Goal: Check status: Check status

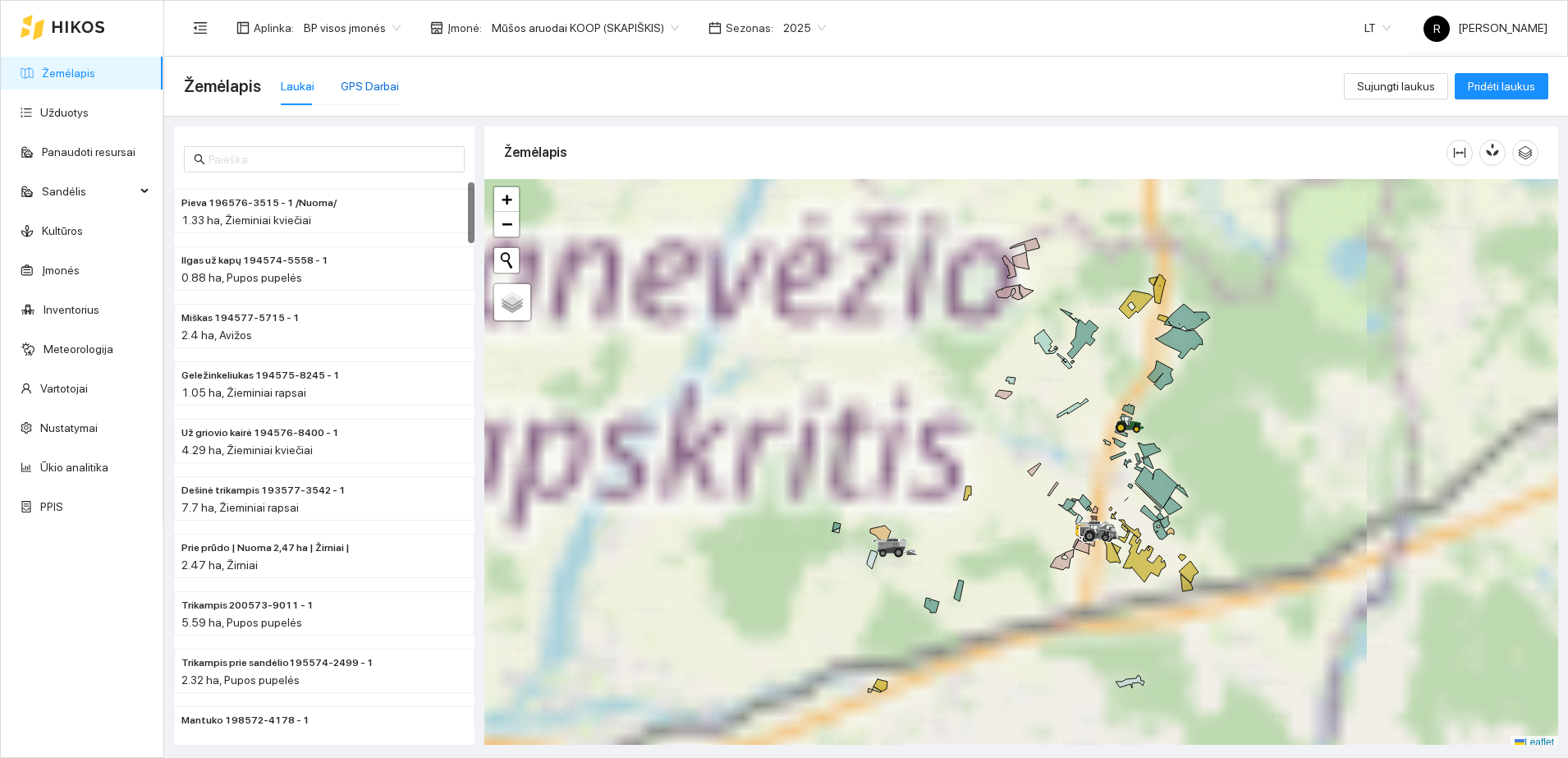
click at [360, 84] on div "GPS Darbai" at bounding box center [369, 86] width 58 height 18
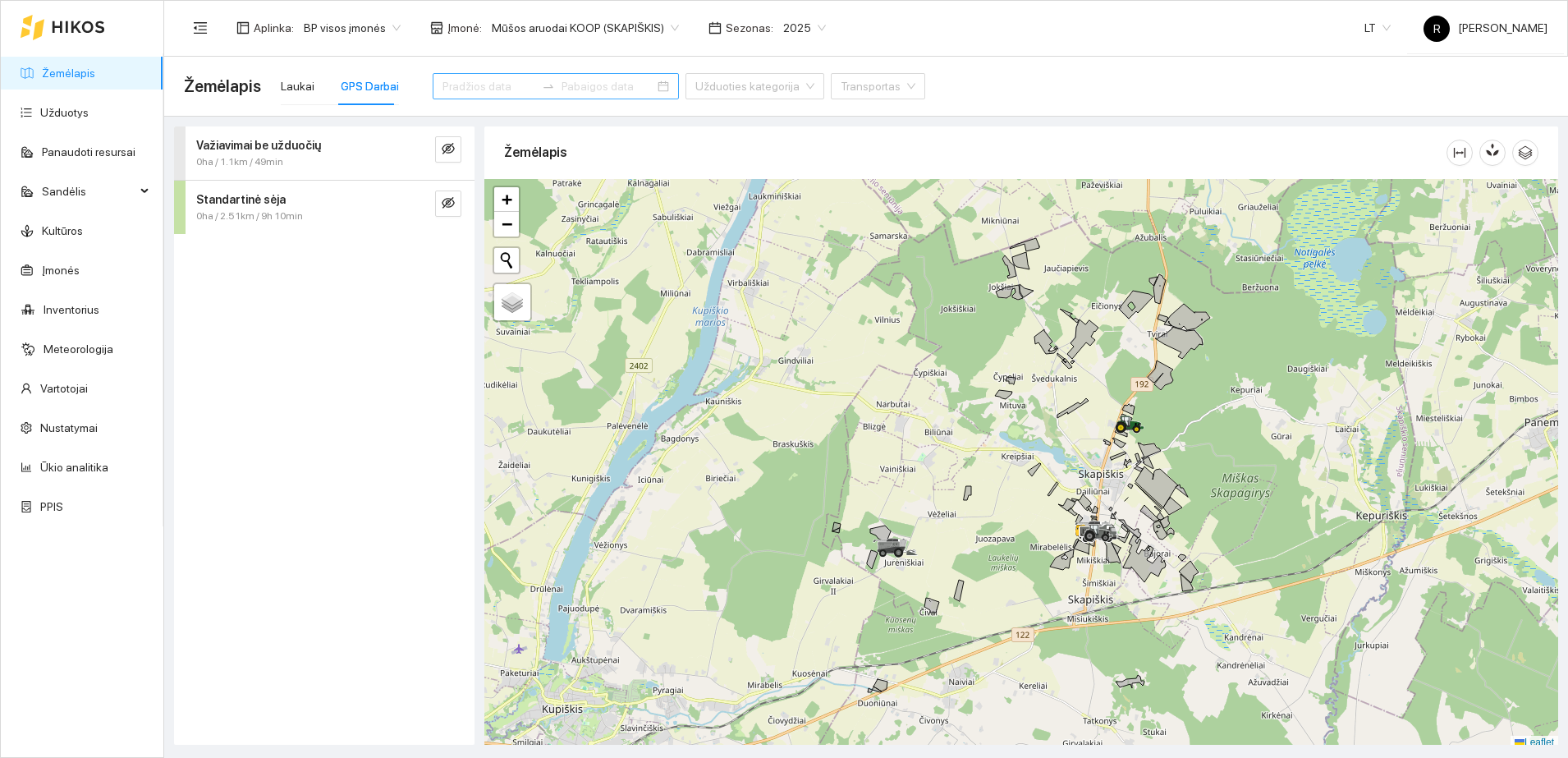
click at [463, 80] on input at bounding box center [489, 86] width 92 height 18
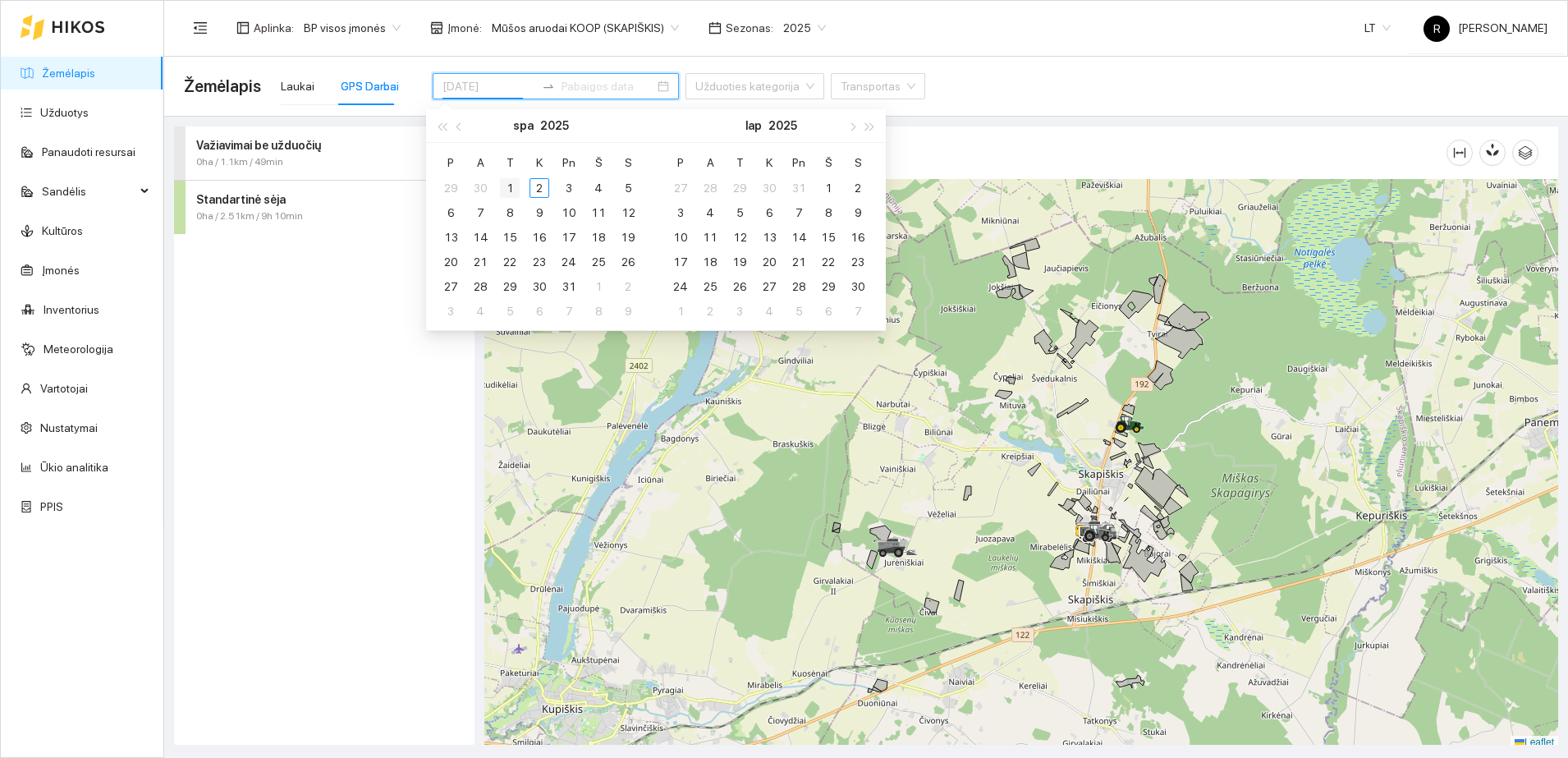
type input "[DATE]"
click at [511, 180] on div "1" at bounding box center [510, 187] width 20 height 20
type input "[DATE]"
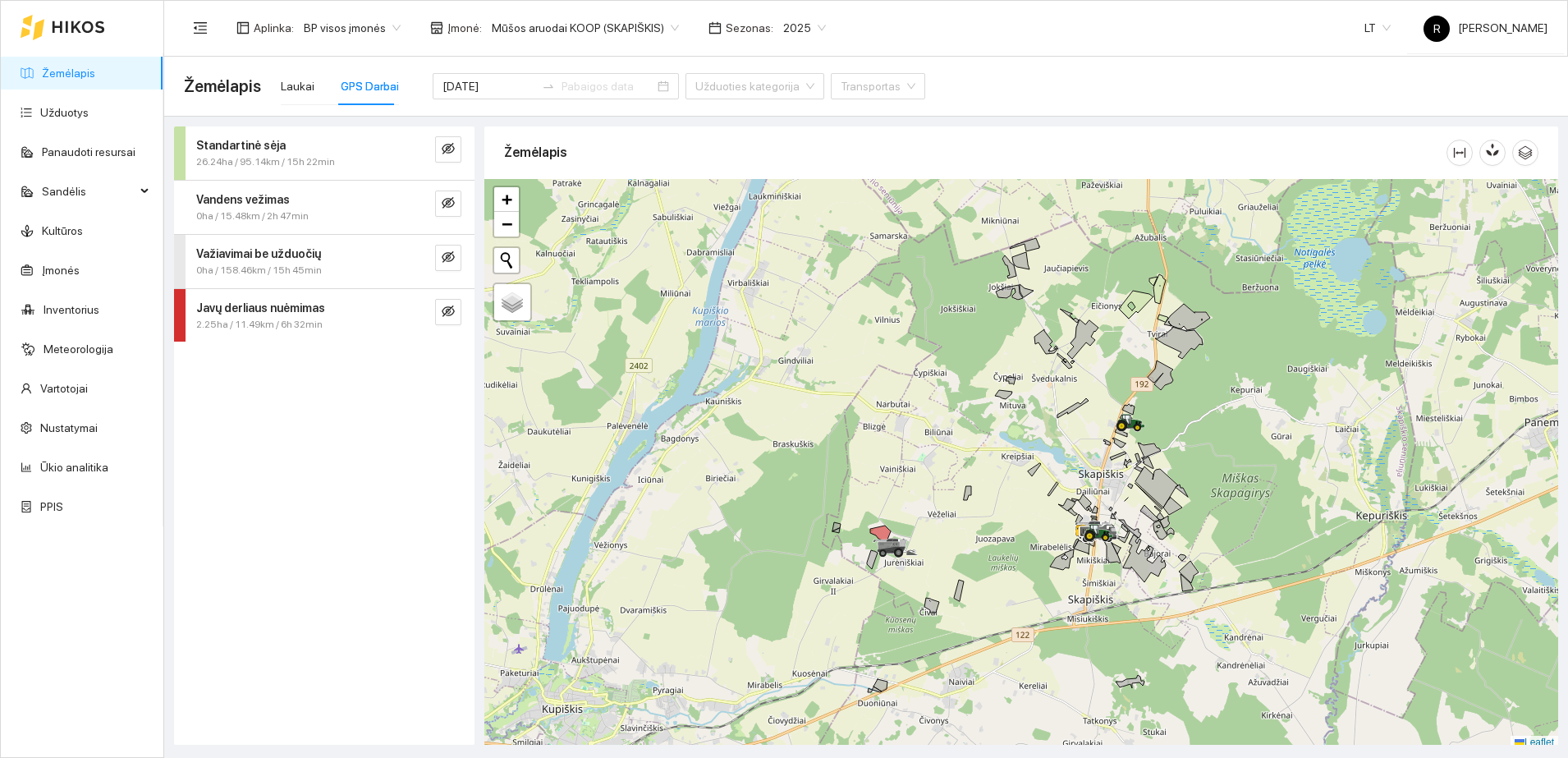
click at [275, 263] on span "0ha / 158.46km / 15h 45min" at bounding box center [259, 271] width 125 height 16
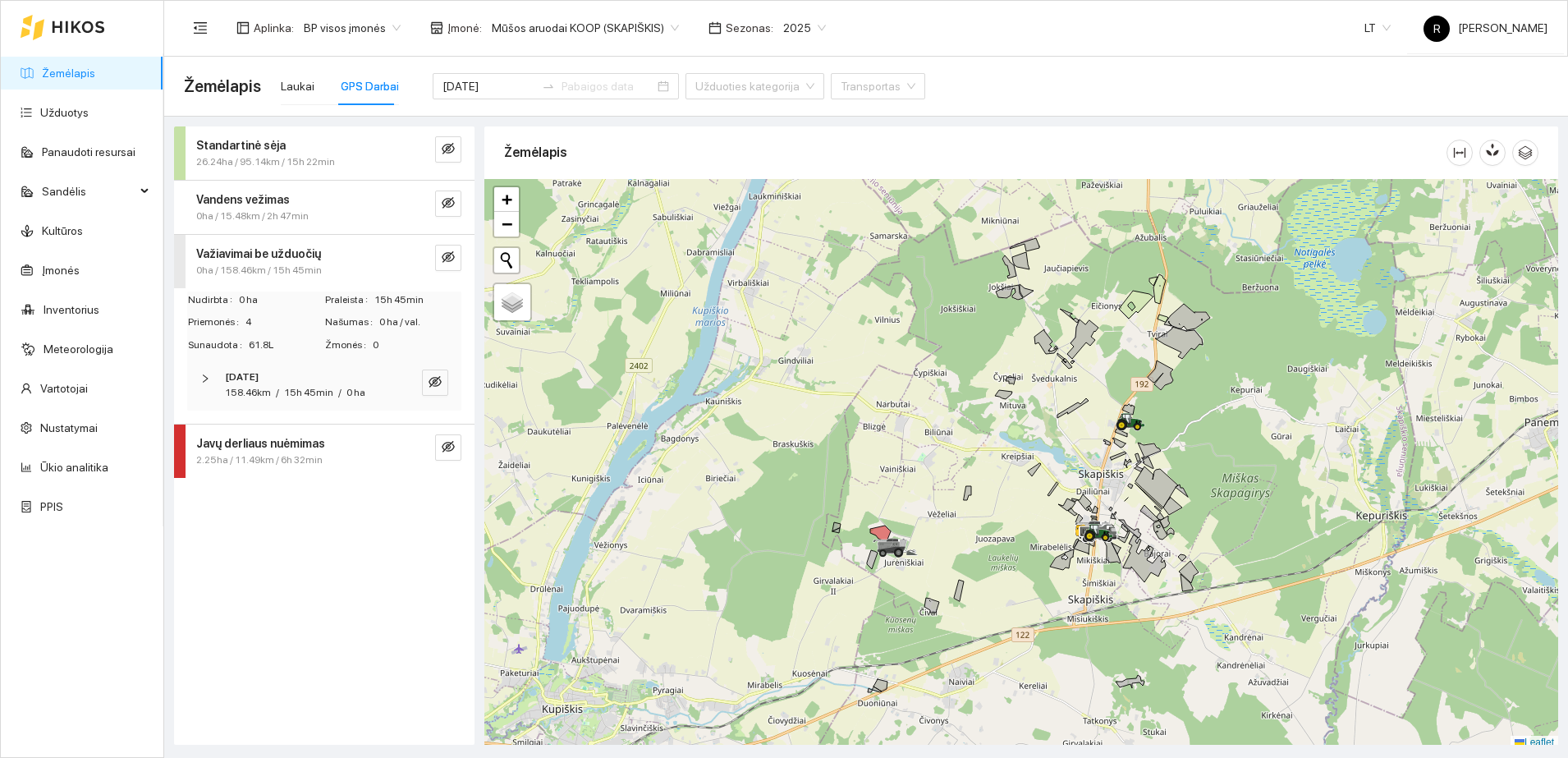
click at [199, 376] on div "[DATE] 158.46km / 15h 45min / 0 ha" at bounding box center [324, 385] width 274 height 51
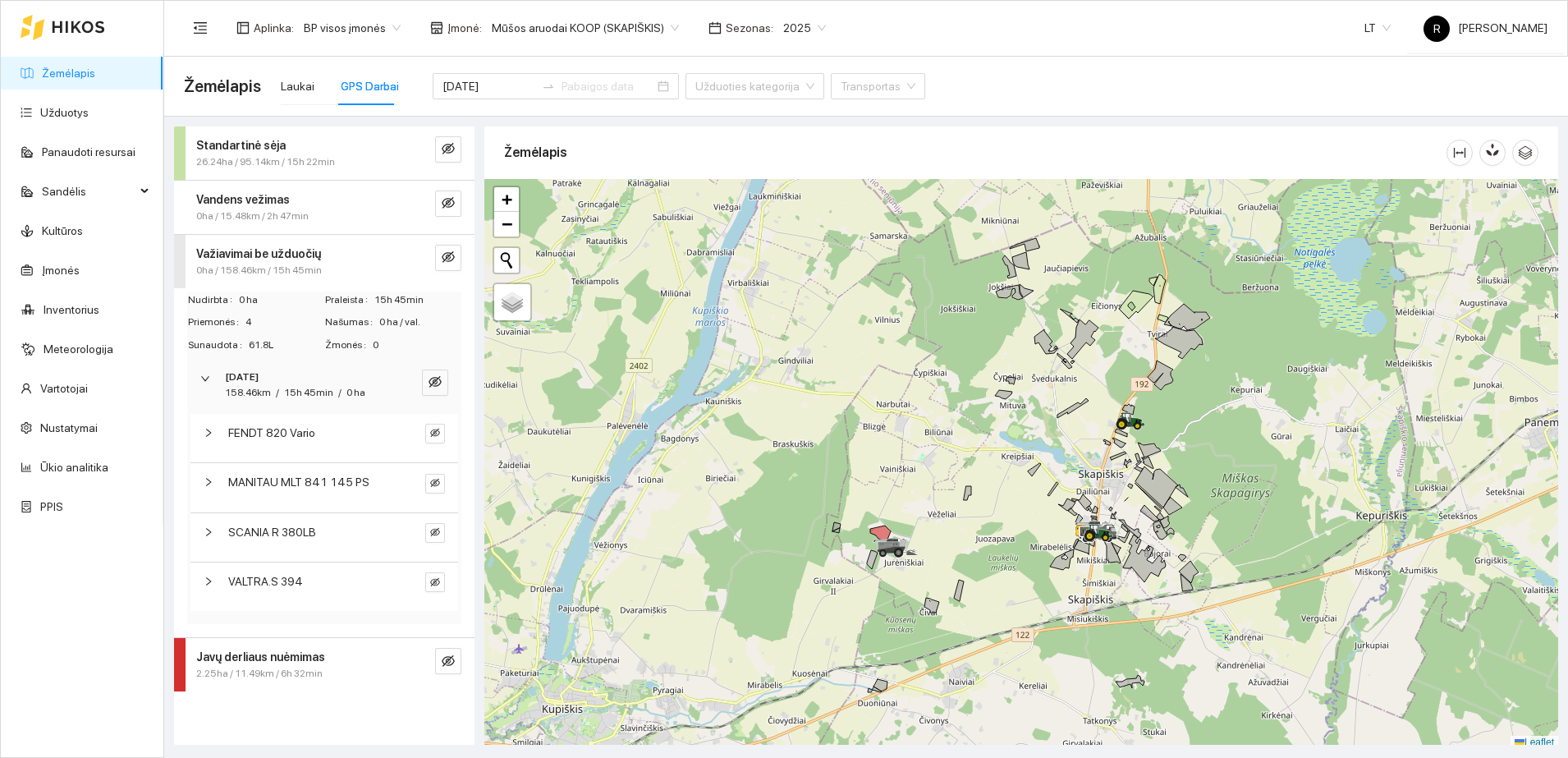
click at [207, 434] on icon "right" at bounding box center [208, 432] width 10 height 10
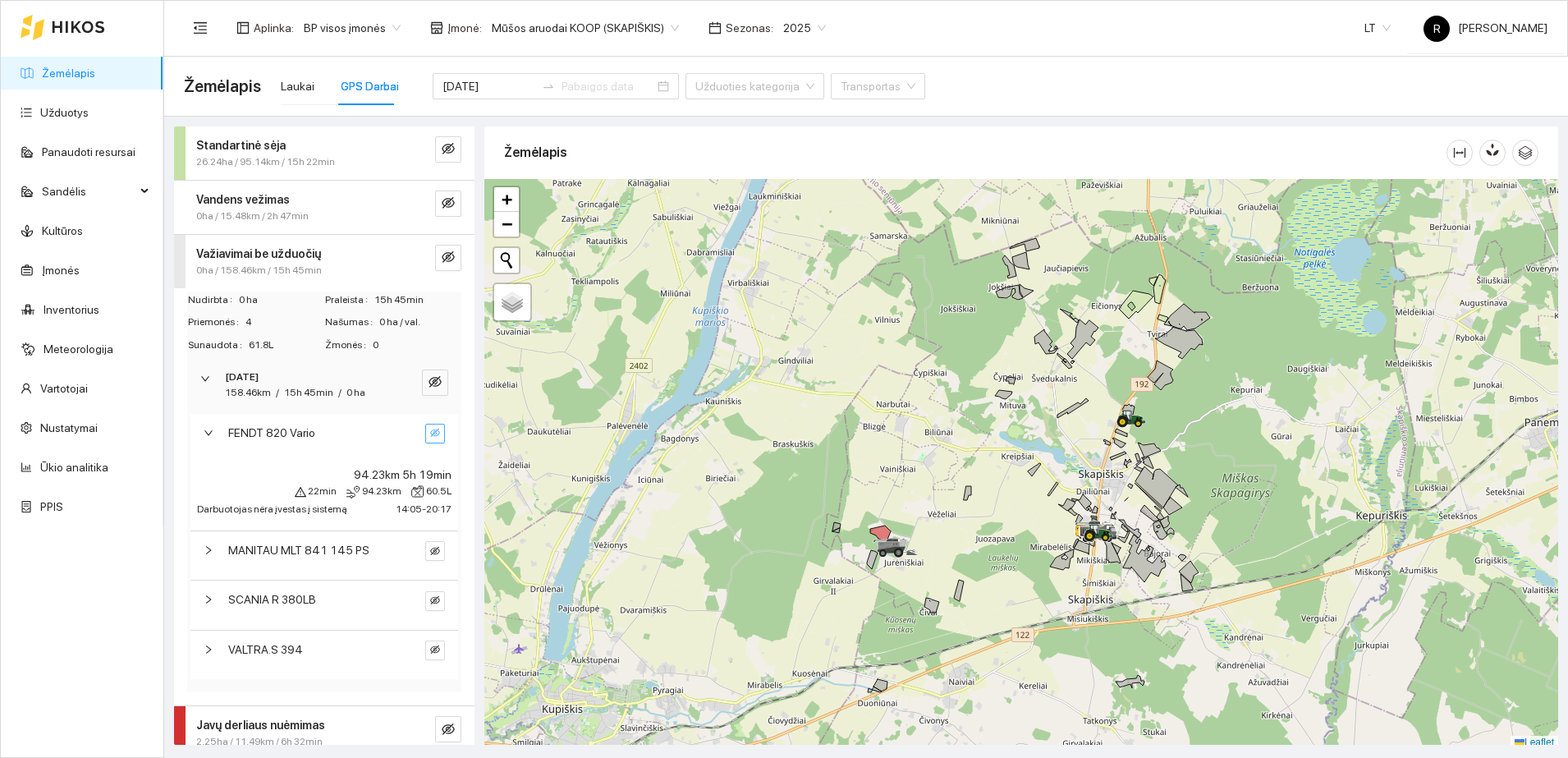
click at [430, 432] on icon "eye-invisible" at bounding box center [435, 432] width 10 height 10
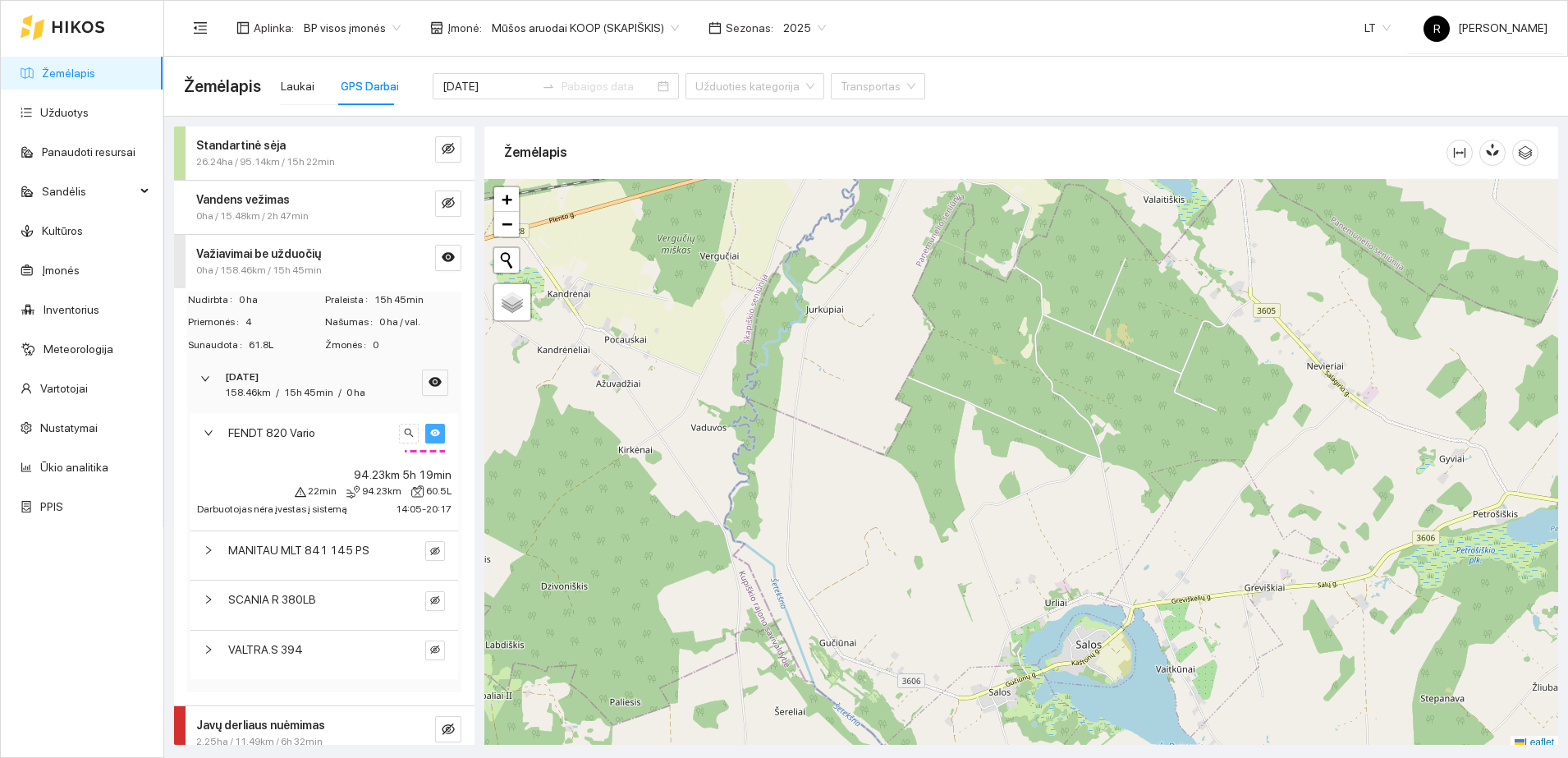
scroll to position [5, 0]
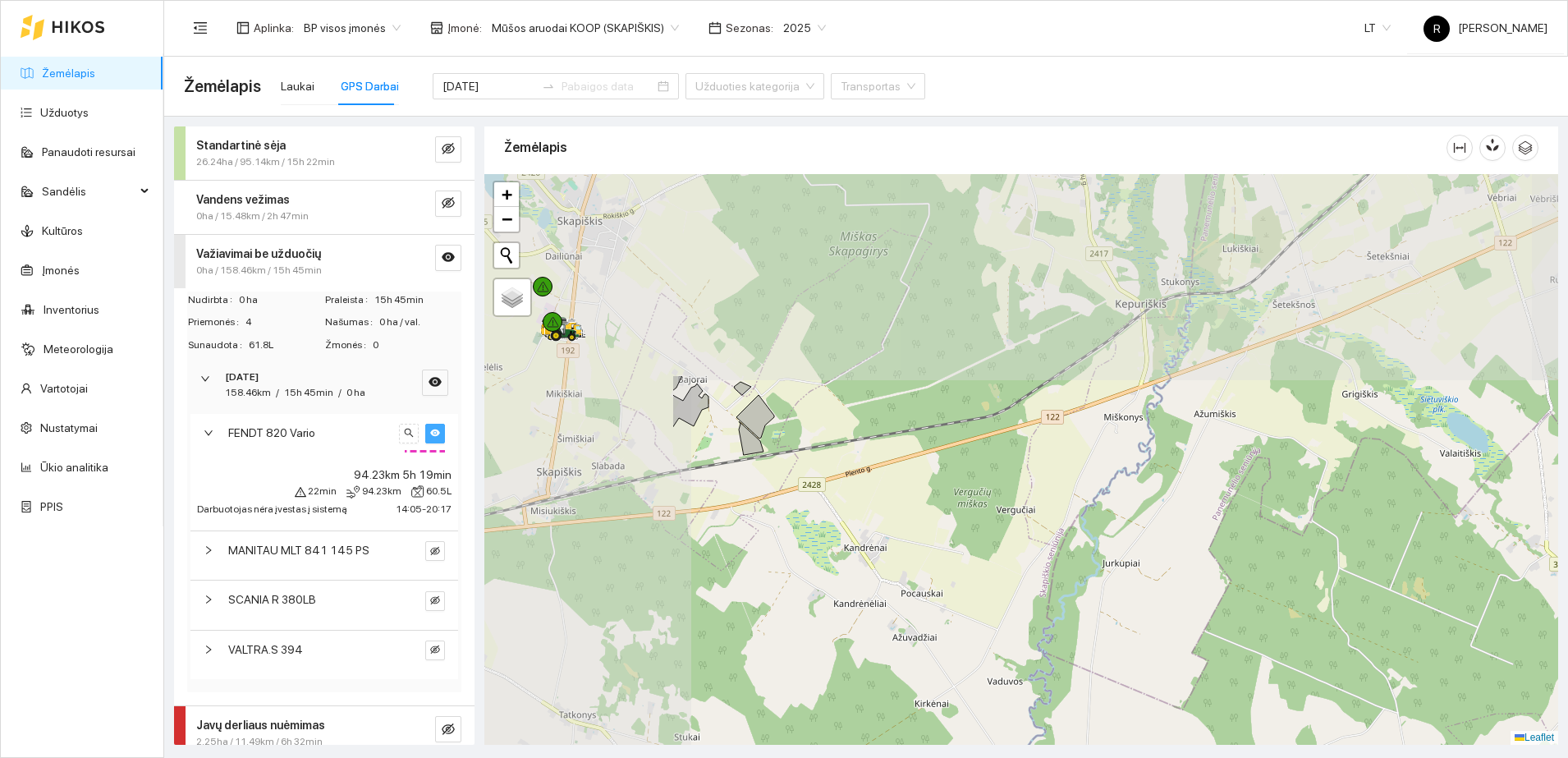
drag, startPoint x: 611, startPoint y: 215, endPoint x: 1004, endPoint y: 519, distance: 496.9
click at [977, 503] on div at bounding box center [1021, 459] width 1074 height 571
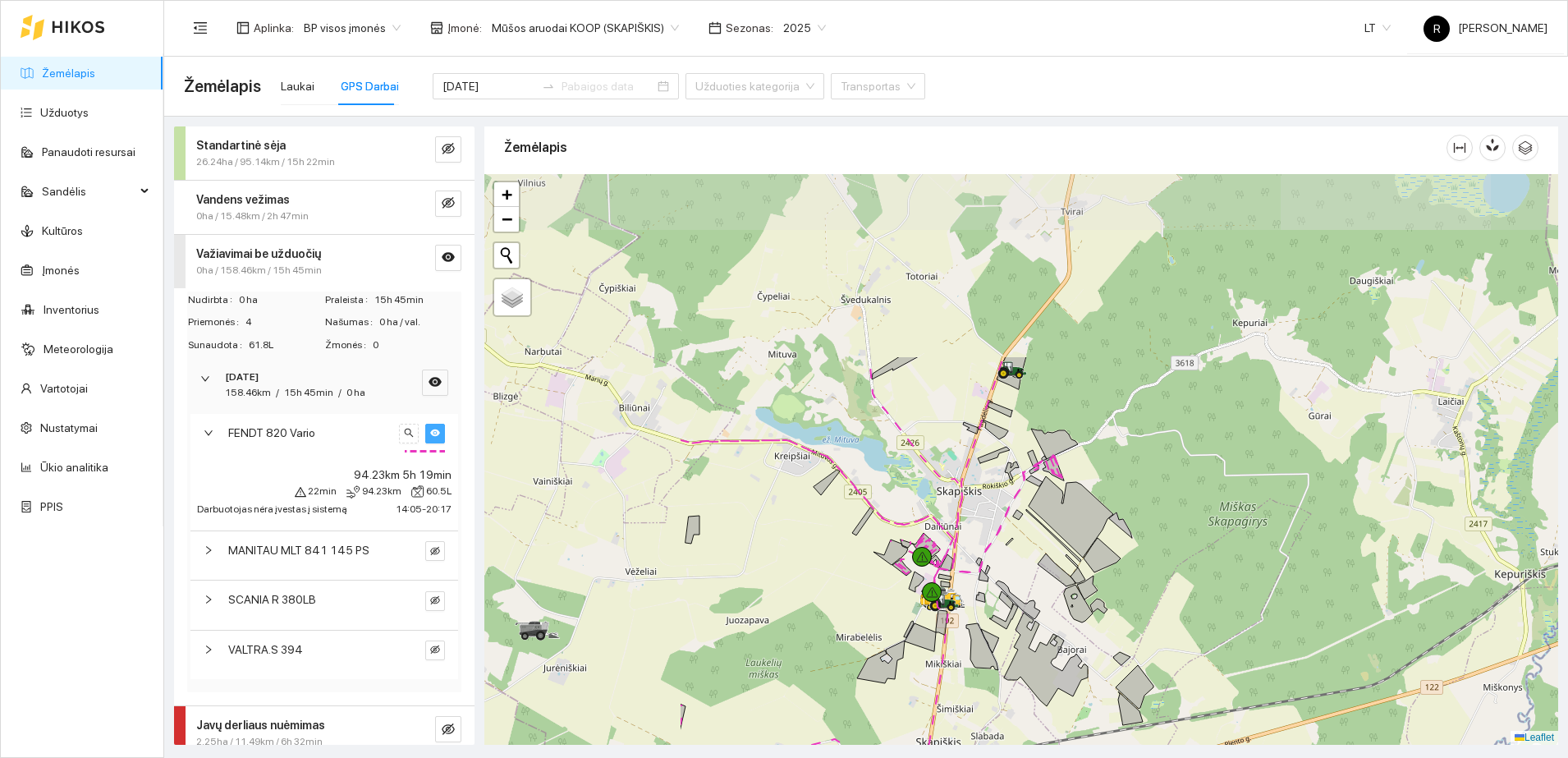
drag, startPoint x: 676, startPoint y: 253, endPoint x: 979, endPoint y: 492, distance: 385.9
click at [979, 492] on div at bounding box center [1021, 459] width 1074 height 571
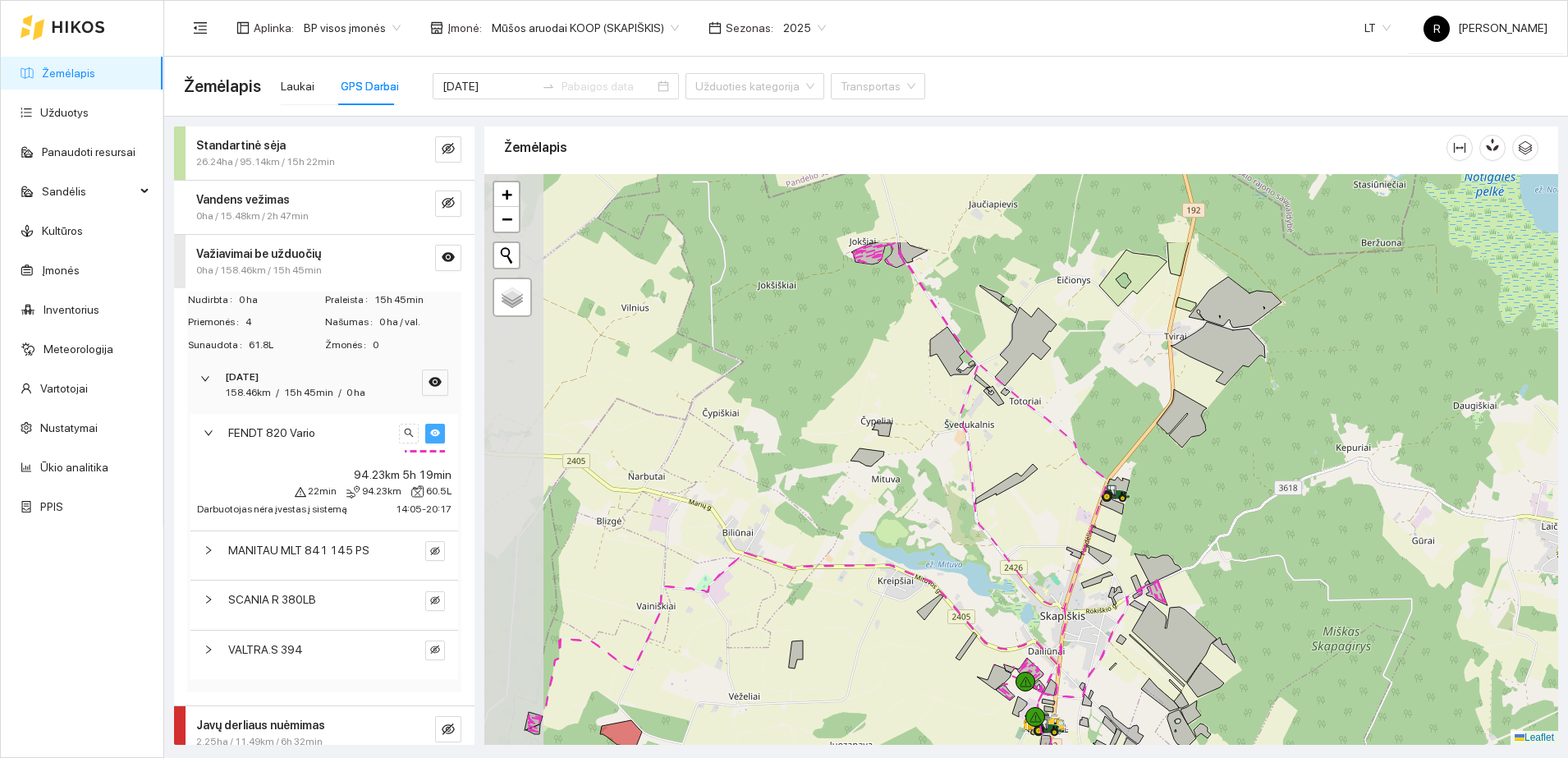
drag, startPoint x: 891, startPoint y: 345, endPoint x: 1370, endPoint y: 631, distance: 557.9
click at [1370, 631] on div at bounding box center [1021, 459] width 1074 height 571
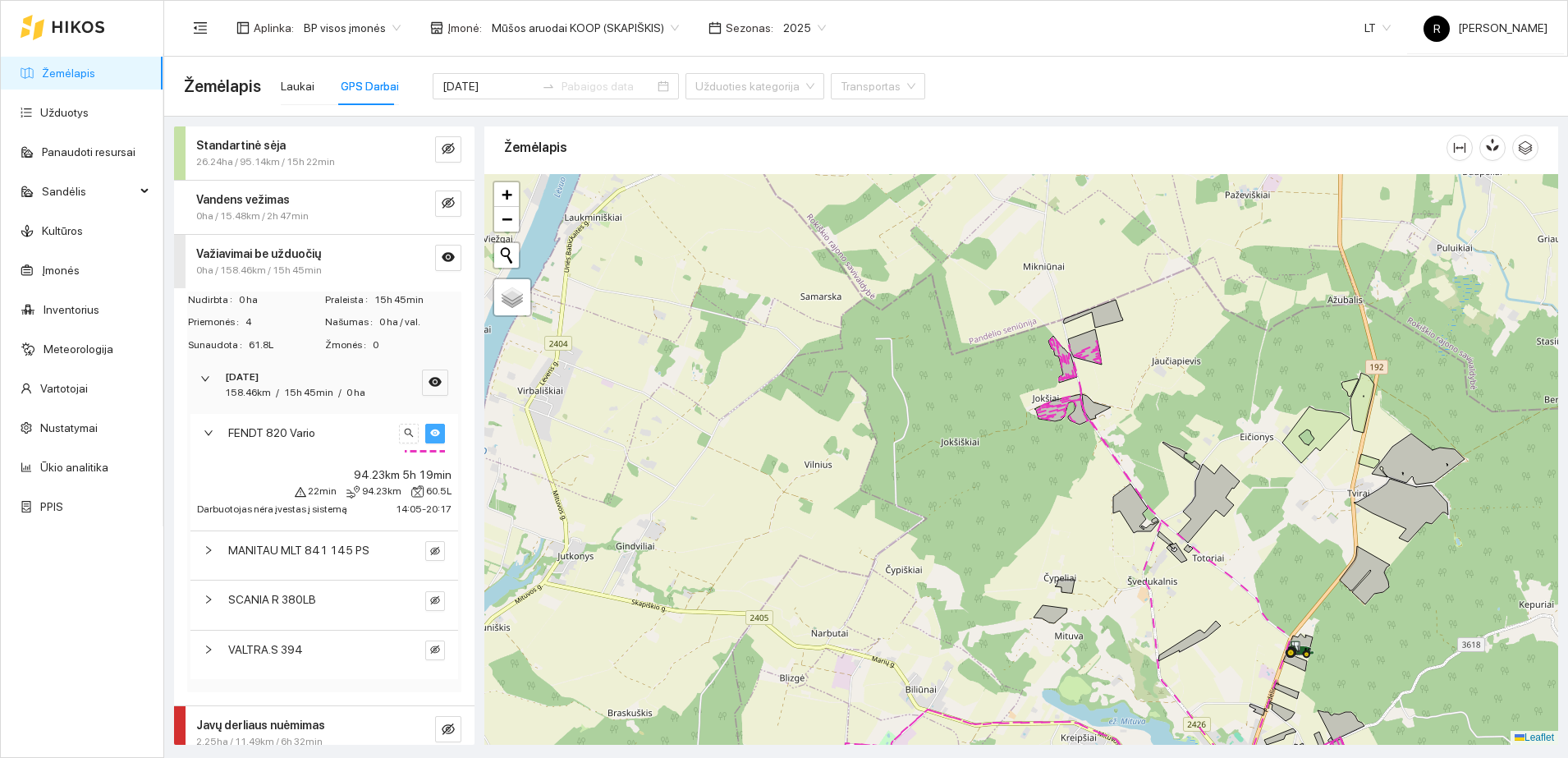
drag, startPoint x: 1223, startPoint y: 484, endPoint x: 1031, endPoint y: 479, distance: 192.1
click at [1031, 479] on div at bounding box center [1021, 459] width 1074 height 571
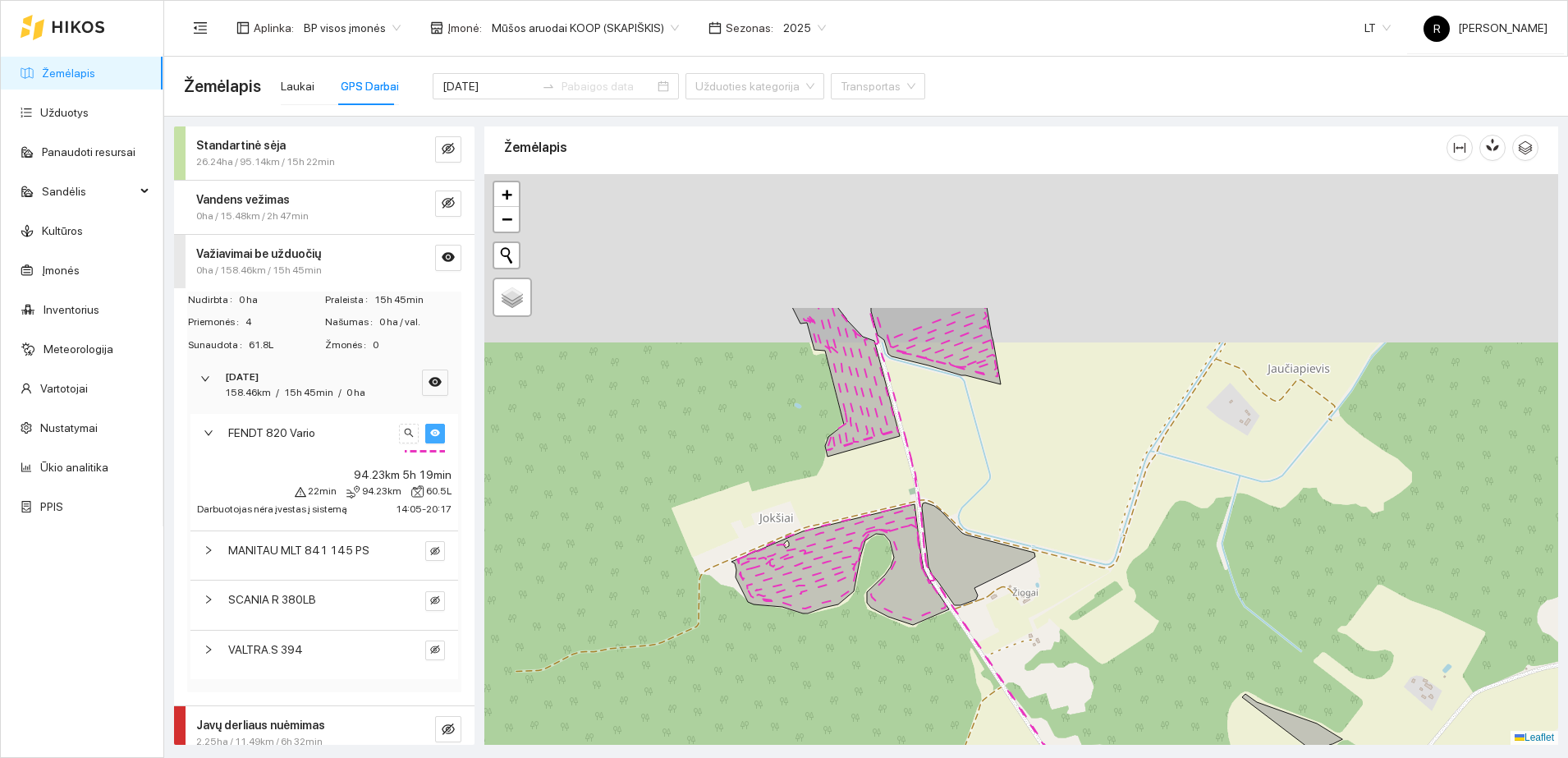
drag, startPoint x: 993, startPoint y: 276, endPoint x: 1028, endPoint y: 478, distance: 205.0
click at [1028, 478] on div at bounding box center [1021, 459] width 1074 height 571
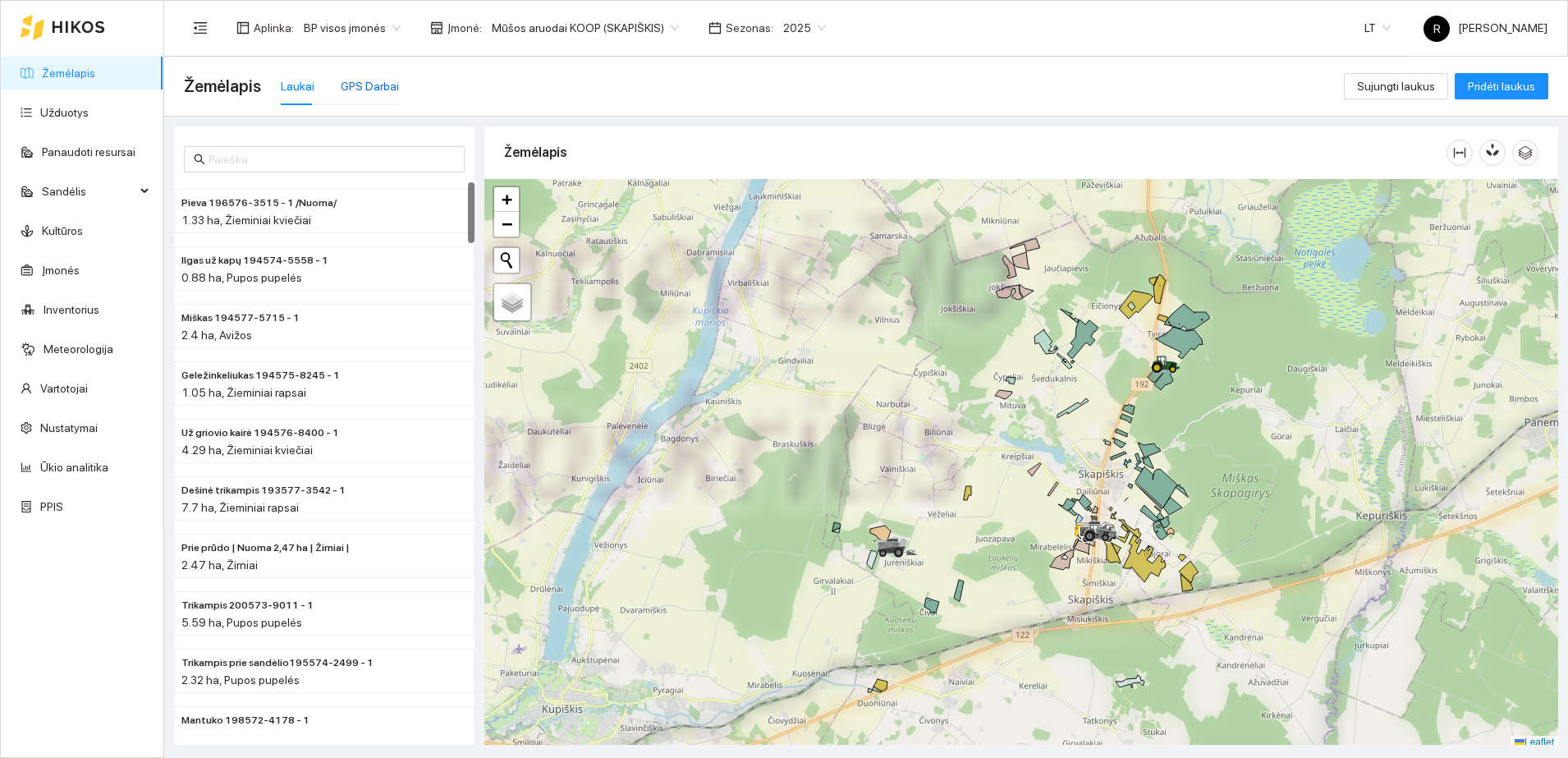
click at [375, 90] on div "GPS Darbai" at bounding box center [369, 86] width 58 height 18
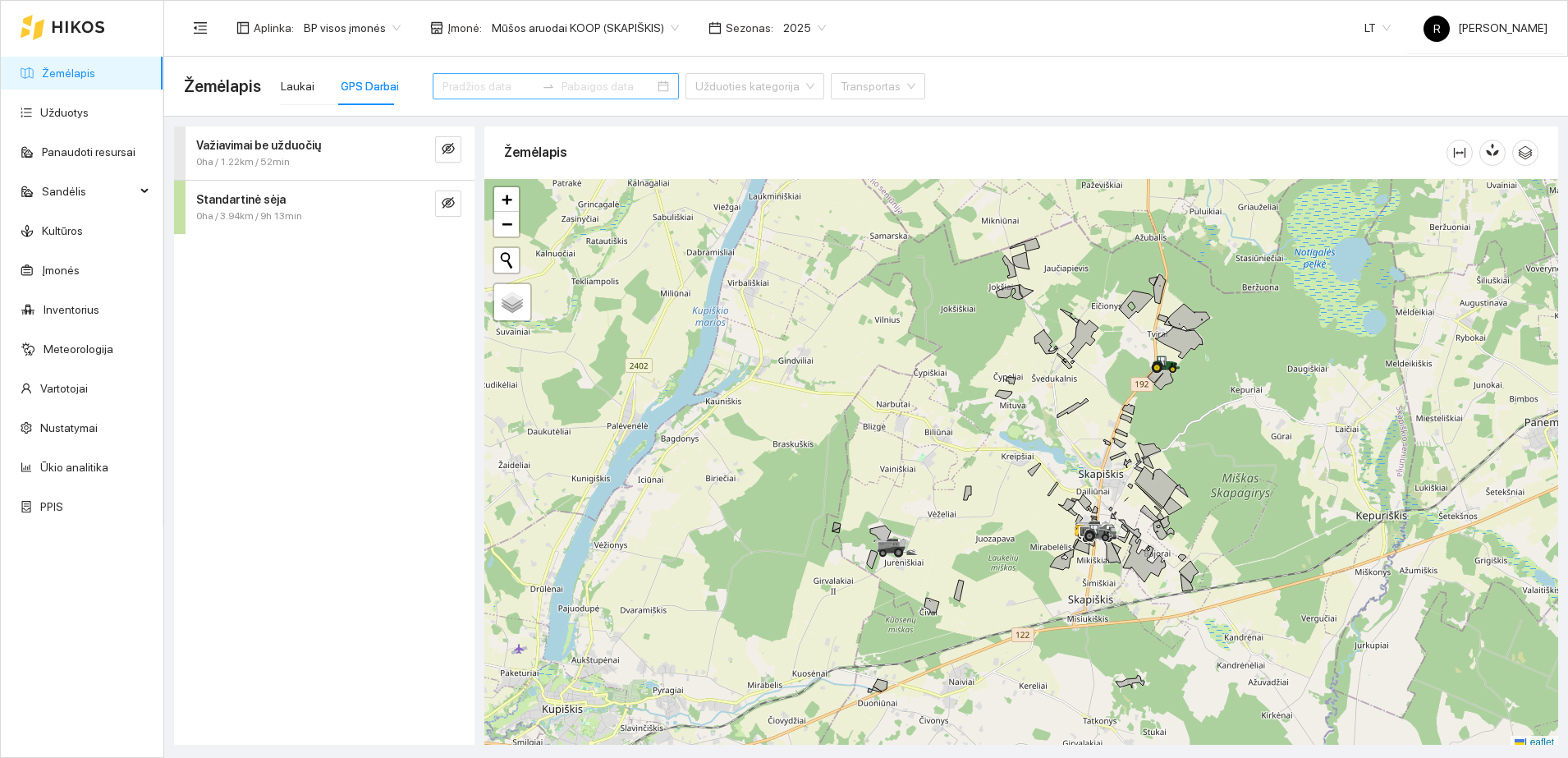
click at [443, 91] on input at bounding box center [489, 86] width 92 height 18
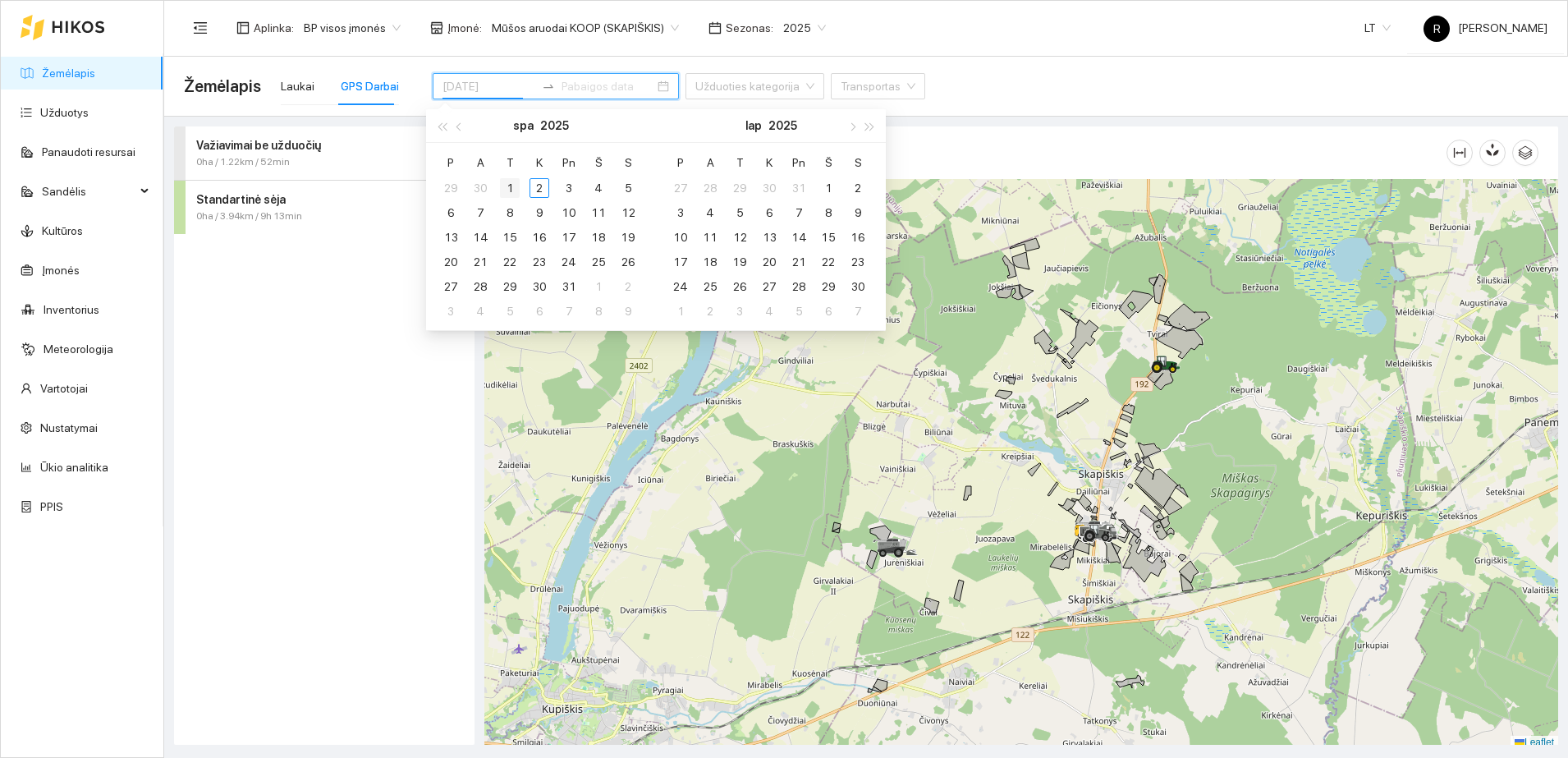
type input "[DATE]"
click at [514, 186] on div "1" at bounding box center [510, 187] width 20 height 20
type input "2025-11-05"
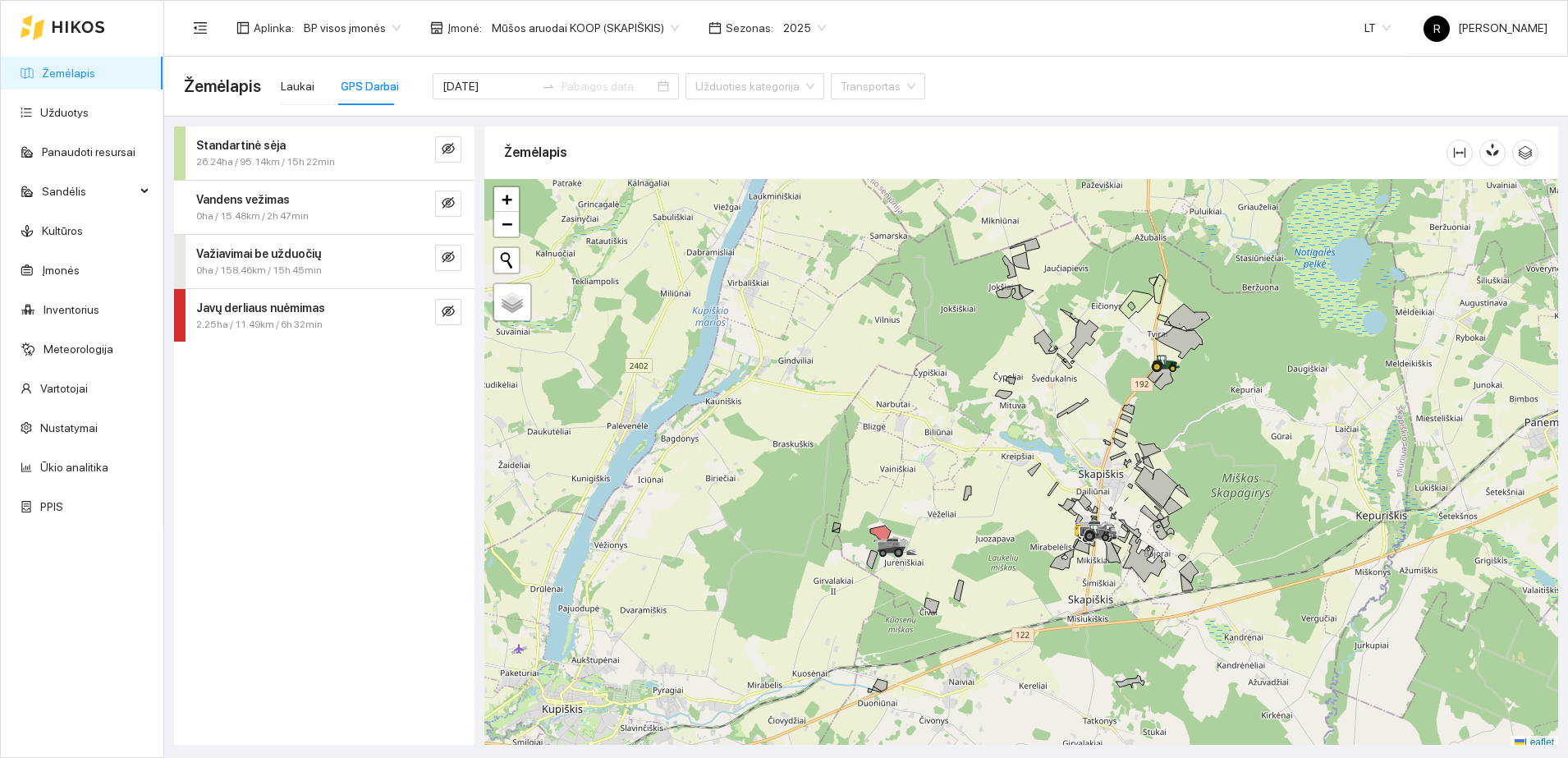
click at [280, 254] on strong "Važiavimai be užduočių" at bounding box center [258, 254] width 125 height 13
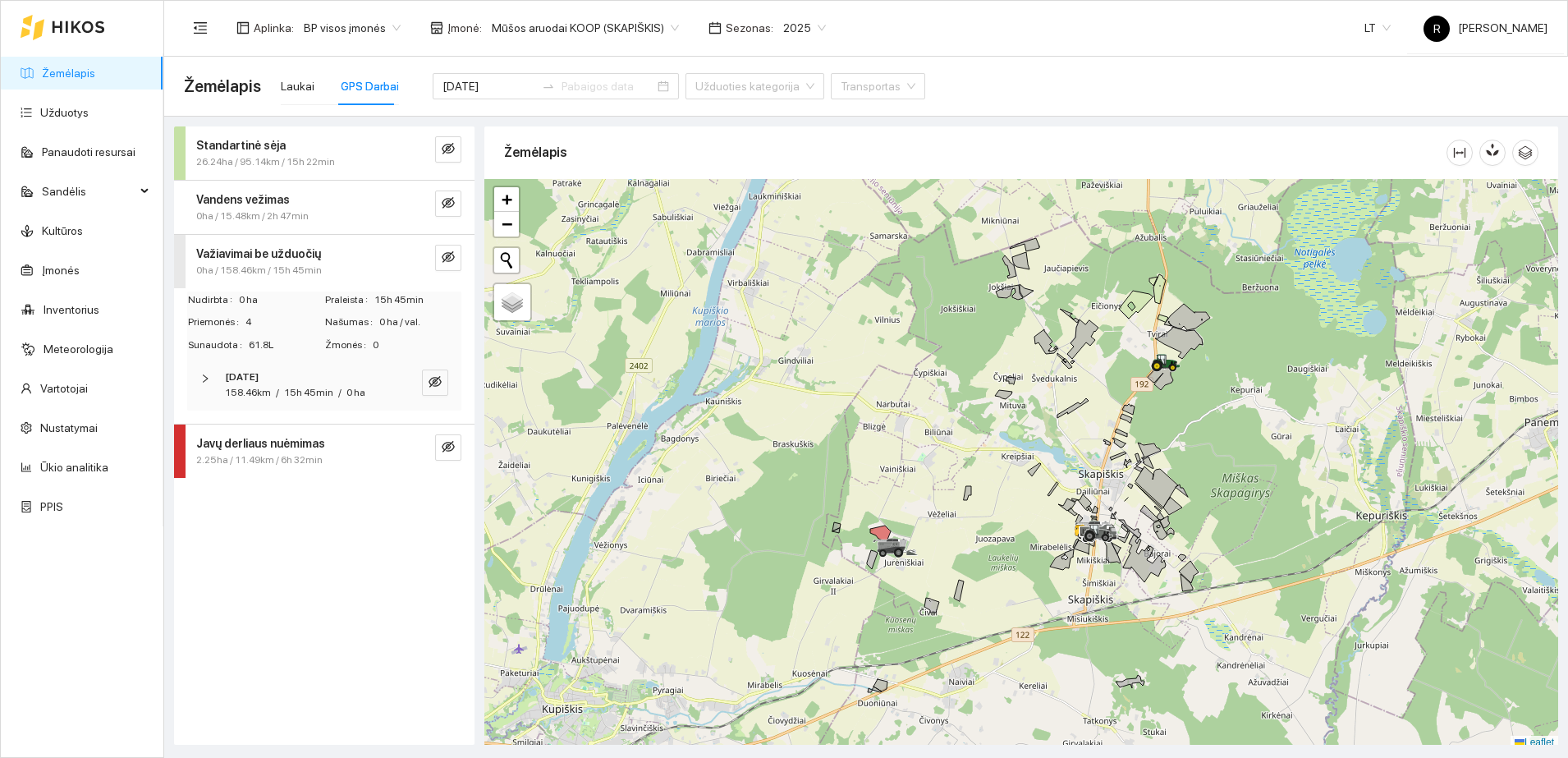
click at [206, 376] on icon "right" at bounding box center [206, 378] width 5 height 8
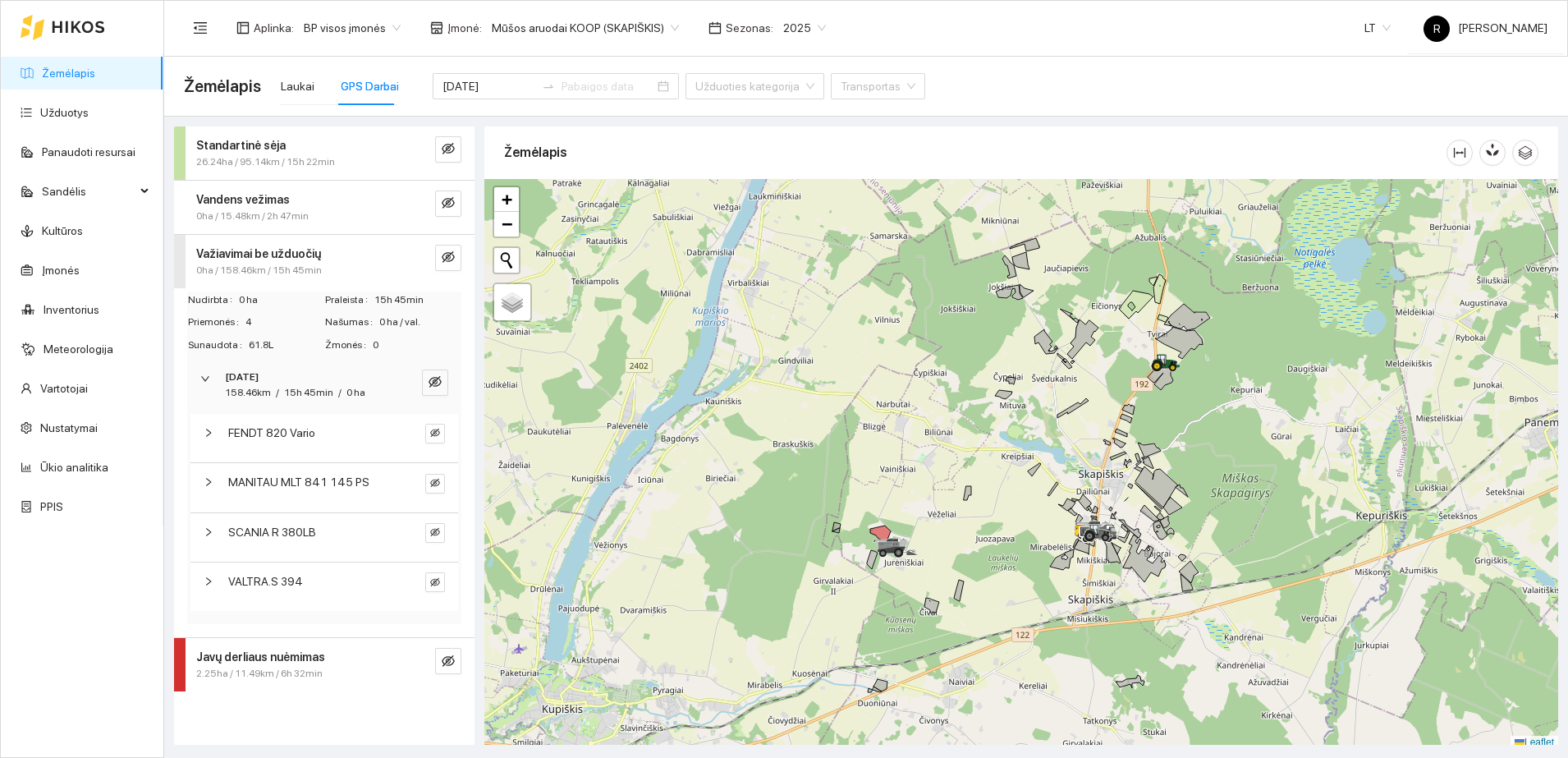
click at [208, 438] on div at bounding box center [213, 432] width 20 height 18
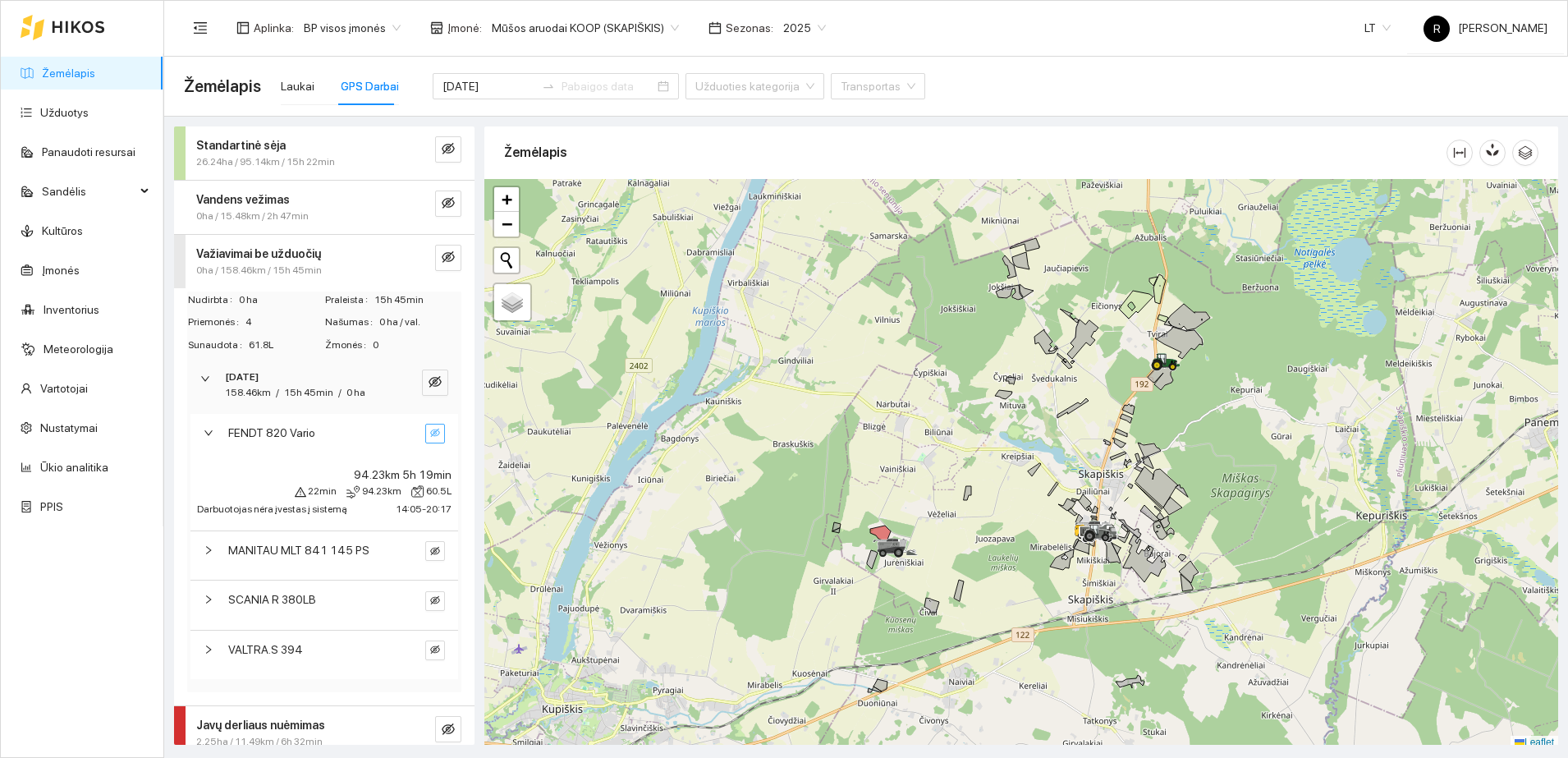
click at [430, 433] on icon "eye-invisible" at bounding box center [435, 432] width 10 height 8
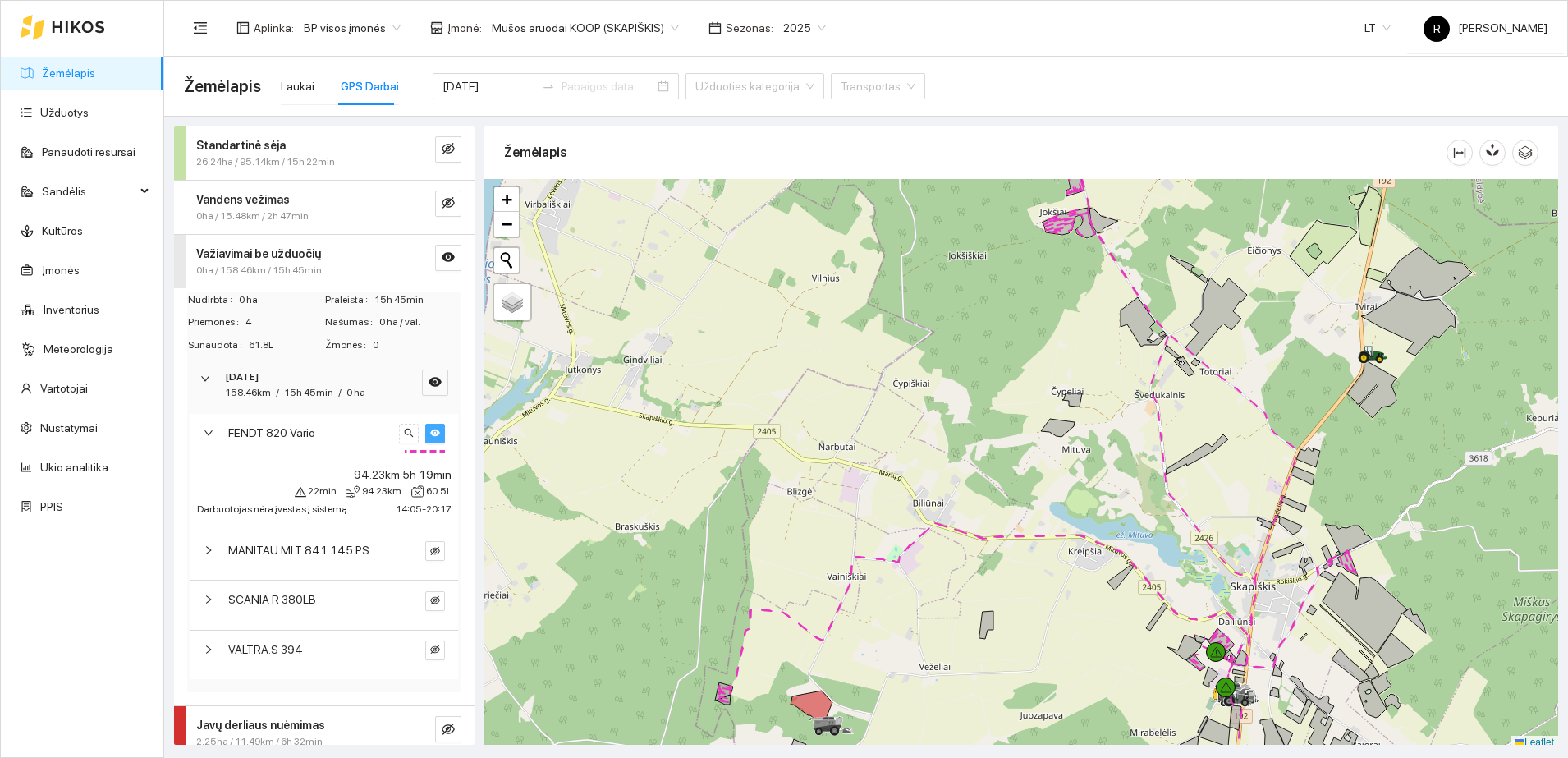
scroll to position [5, 0]
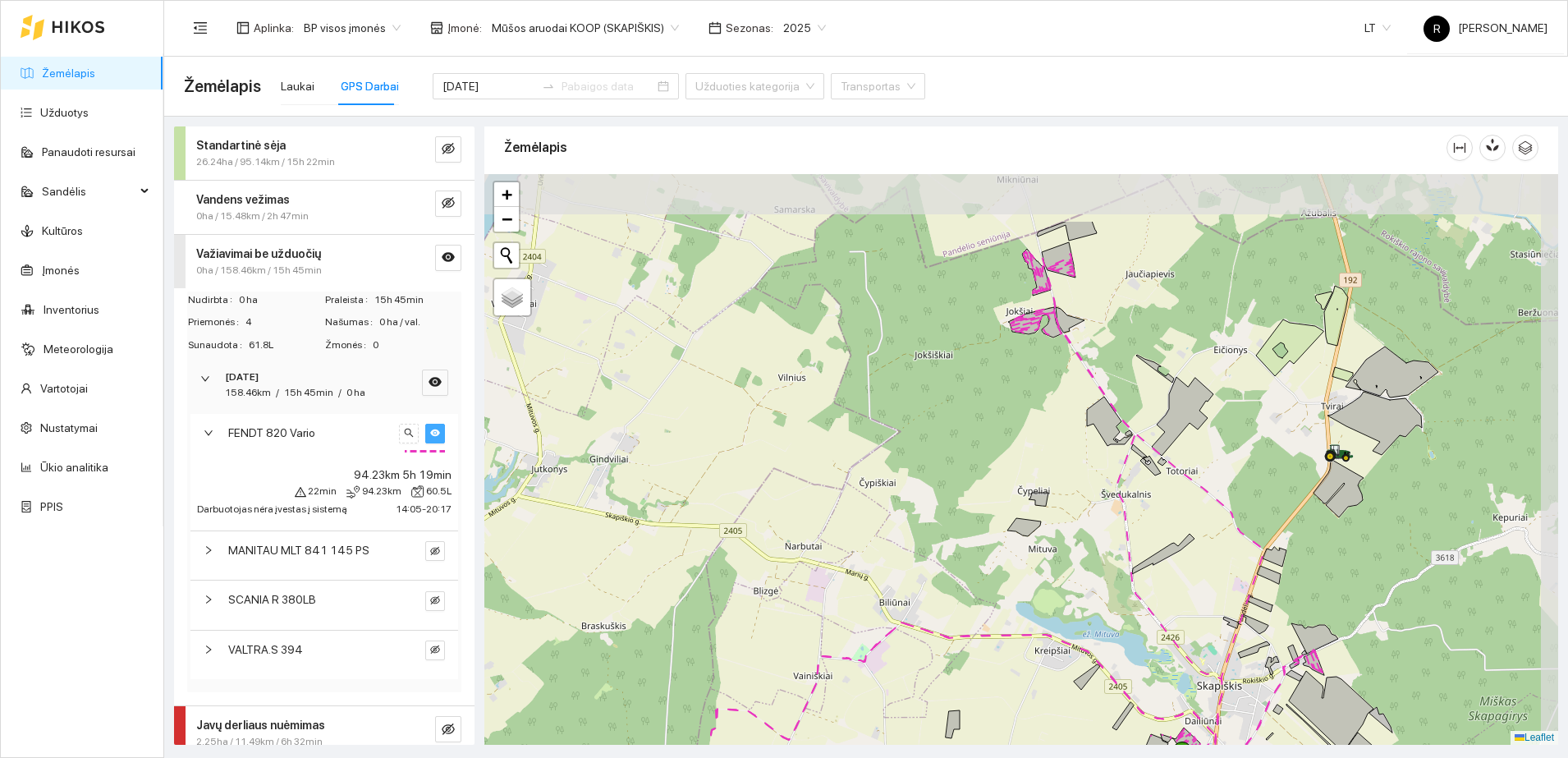
drag, startPoint x: 926, startPoint y: 292, endPoint x: 890, endPoint y: 397, distance: 111.0
click at [890, 397] on div at bounding box center [1021, 459] width 1074 height 571
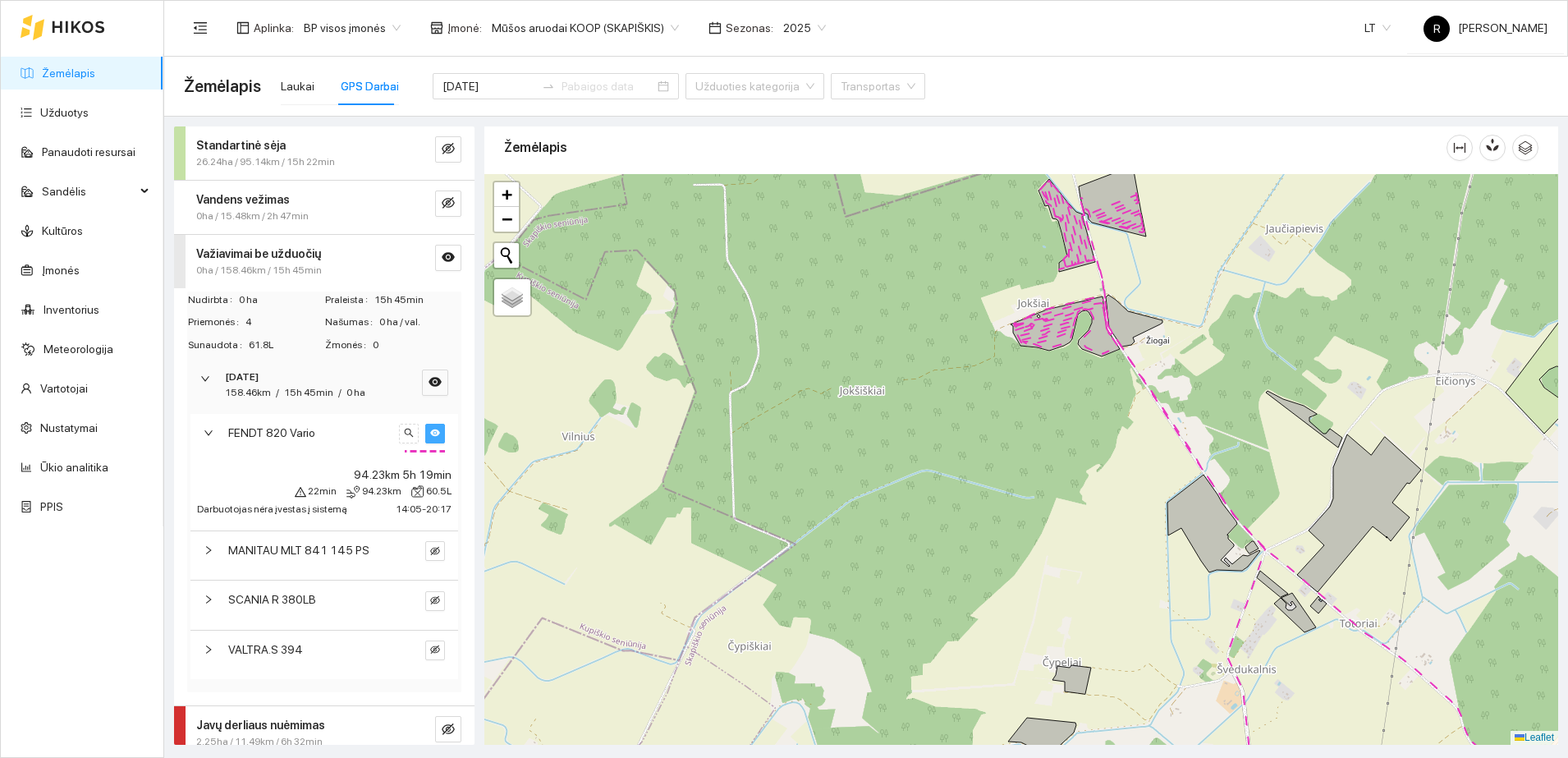
drag, startPoint x: 983, startPoint y: 303, endPoint x: 817, endPoint y: 377, distance: 181.7
click at [816, 378] on div at bounding box center [1021, 459] width 1074 height 571
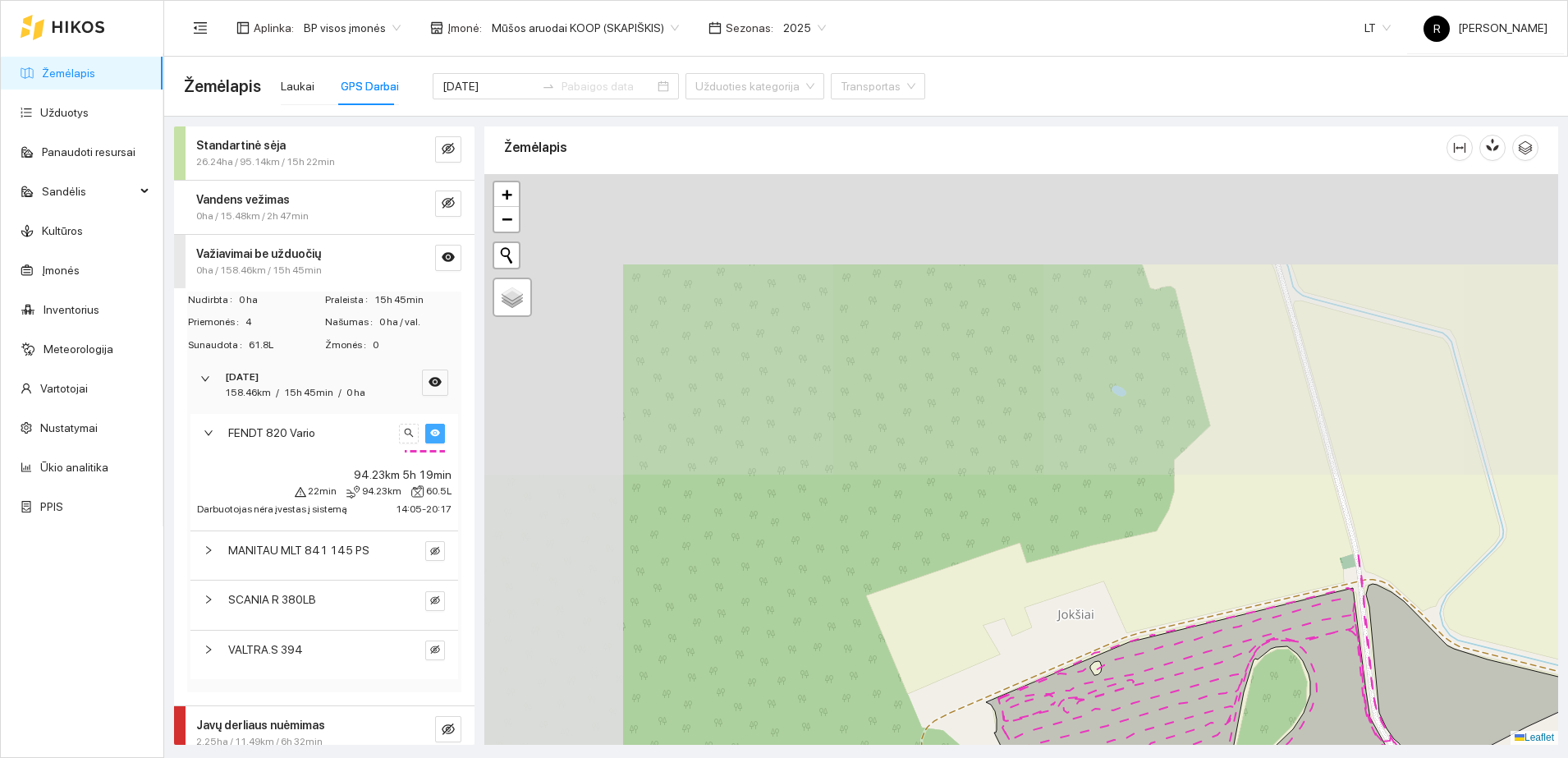
drag, startPoint x: 847, startPoint y: 201, endPoint x: 1097, endPoint y: 704, distance: 561.7
click at [1097, 706] on div at bounding box center [1021, 459] width 1074 height 571
